Goal: Navigation & Orientation: Find specific page/section

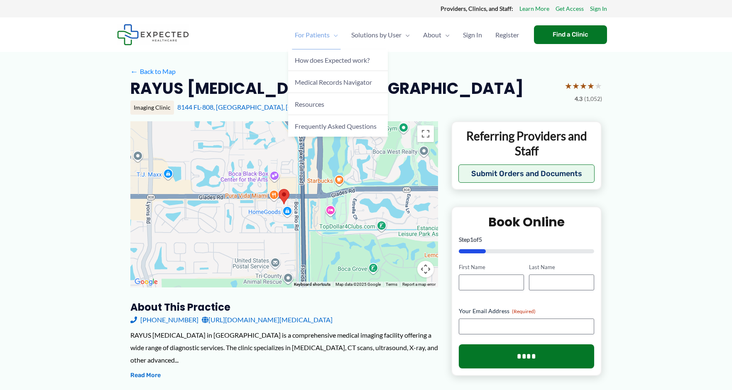
click at [326, 34] on span "For Patients" at bounding box center [312, 34] width 35 height 29
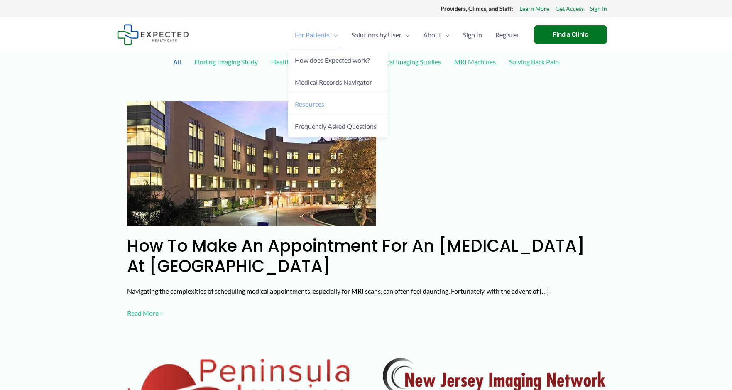
click at [310, 103] on span "Resources" at bounding box center [309, 104] width 29 height 8
click at [303, 126] on span "Frequently Asked Questions" at bounding box center [336, 126] width 82 height 8
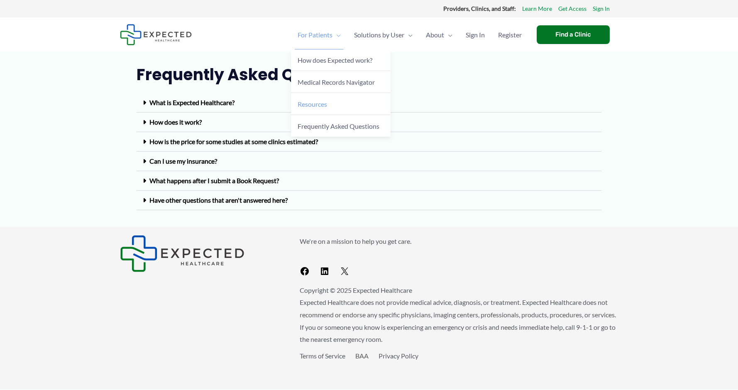
click at [309, 100] on span "Resources" at bounding box center [312, 104] width 29 height 8
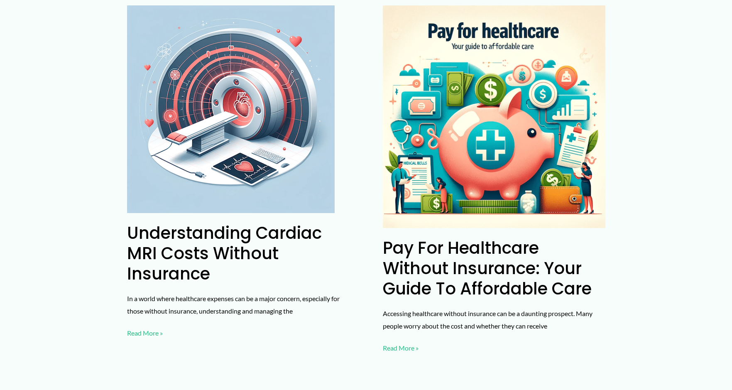
scroll to position [1713, 0]
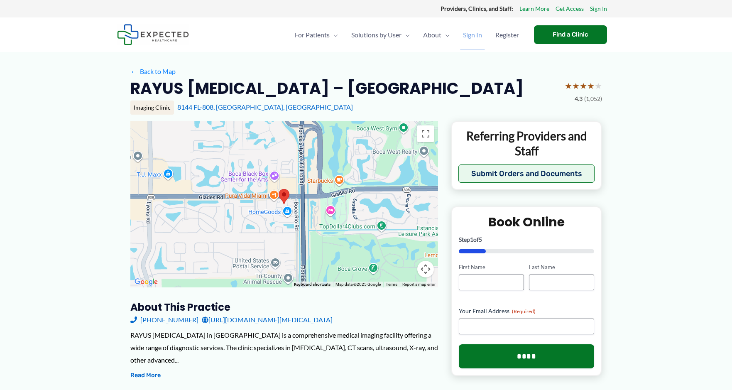
click at [478, 34] on span "Sign In" at bounding box center [472, 34] width 19 height 29
